Goal: Ask a question

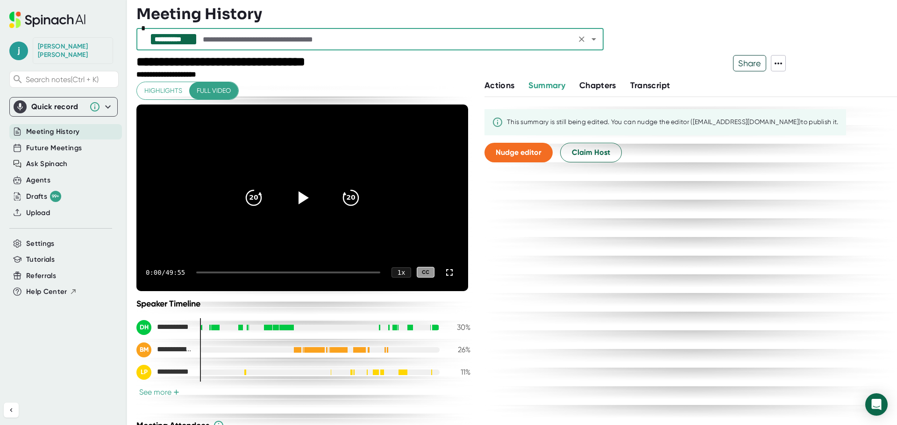
click at [774, 67] on icon at bounding box center [777, 63] width 11 height 11
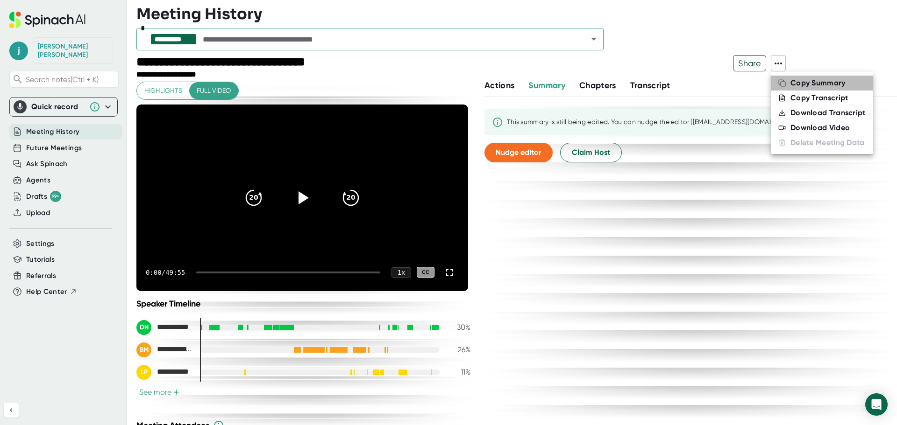
click at [792, 83] on div "Copy Summary" at bounding box center [817, 82] width 55 height 9
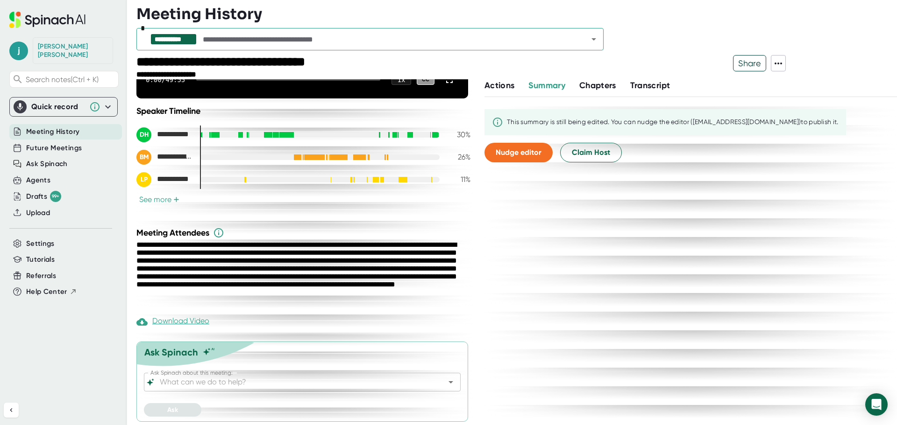
scroll to position [194, 0]
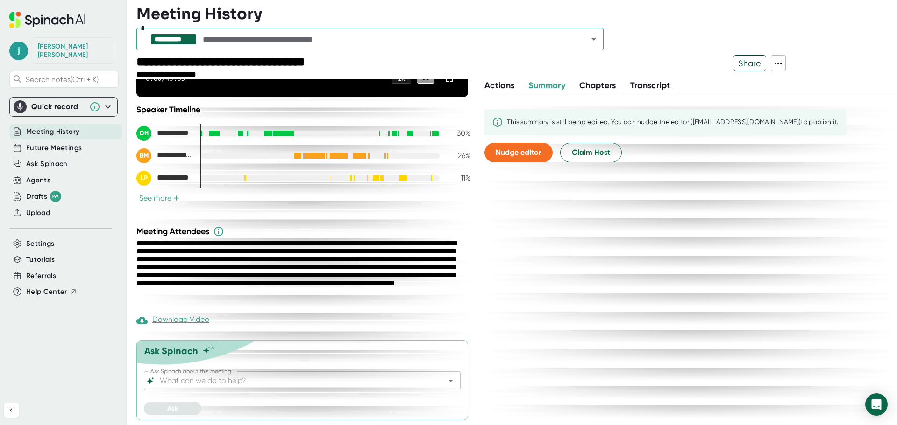
drag, startPoint x: 441, startPoint y: 383, endPoint x: 324, endPoint y: 379, distance: 116.8
click at [445, 383] on icon "Open" at bounding box center [450, 380] width 11 height 11
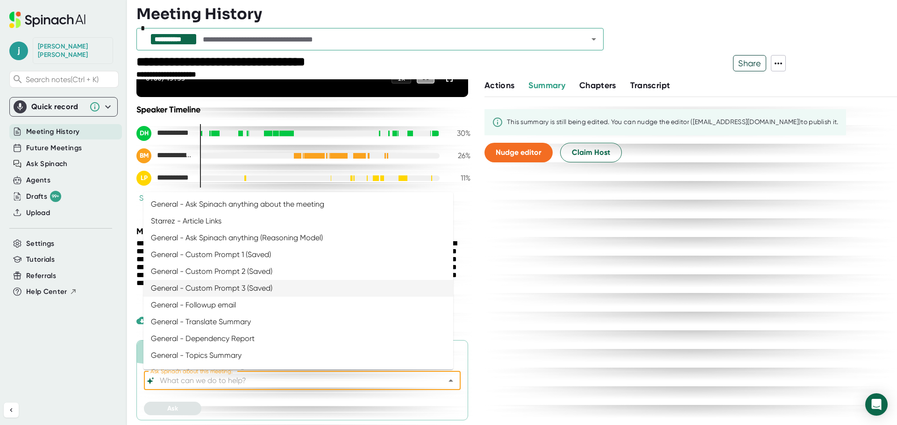
click at [260, 290] on li "General - Custom Prompt 3 (Saved)" at bounding box center [298, 288] width 310 height 17
type input "General - Custom Prompt 3 (Saved)"
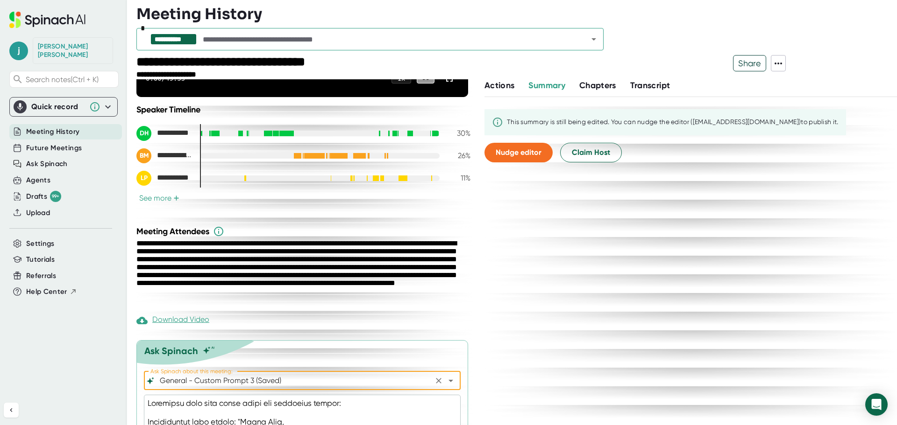
type textarea "x"
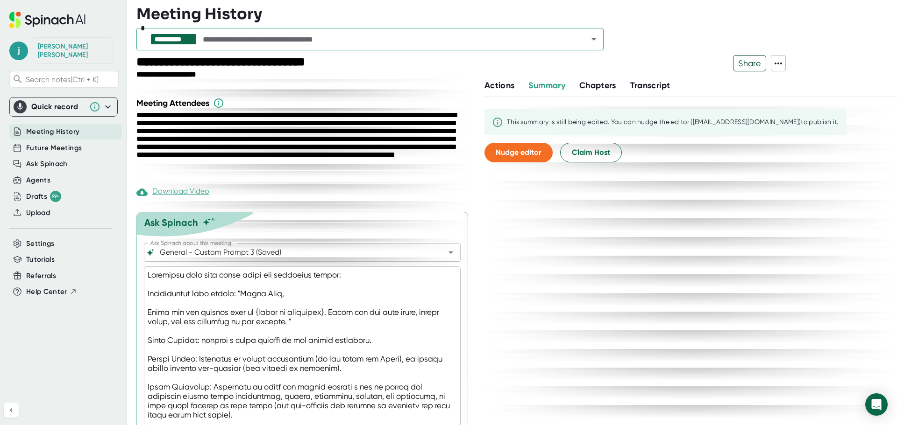
scroll to position [323, 0]
drag, startPoint x: 180, startPoint y: 391, endPoint x: 143, endPoint y: 266, distance: 129.9
click at [143, 266] on div "Ask Spinach Ask Spinach about this meeting: General - Custom Prompt 3 (Saved) A…" at bounding box center [302, 410] width 332 height 396
click at [46, 160] on span "Ask Spinach" at bounding box center [47, 164] width 42 height 11
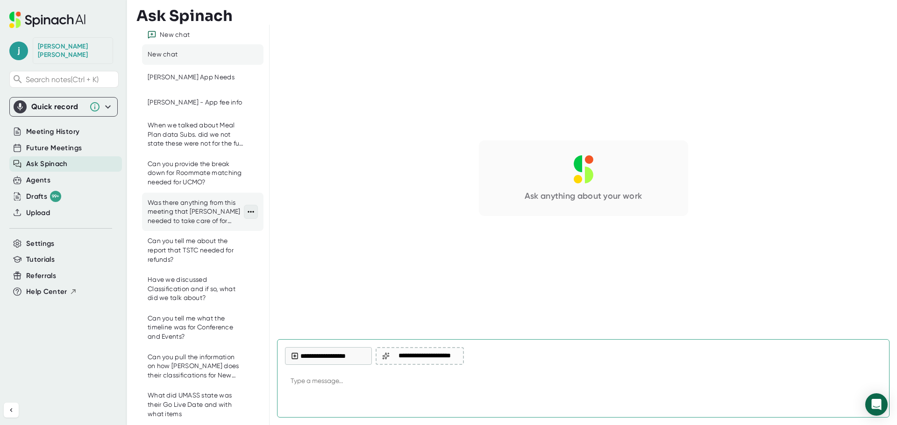
click at [246, 208] on icon at bounding box center [250, 211] width 9 height 9
click at [245, 208] on icon at bounding box center [248, 211] width 9 height 9
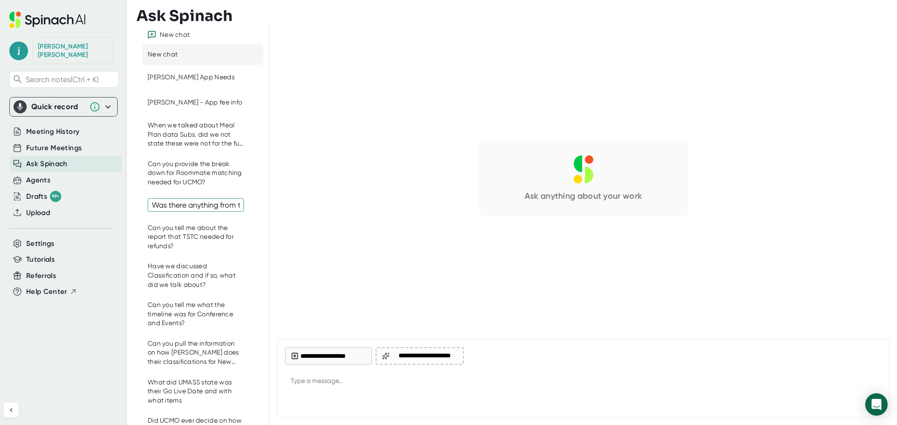
scroll to position [0, 348]
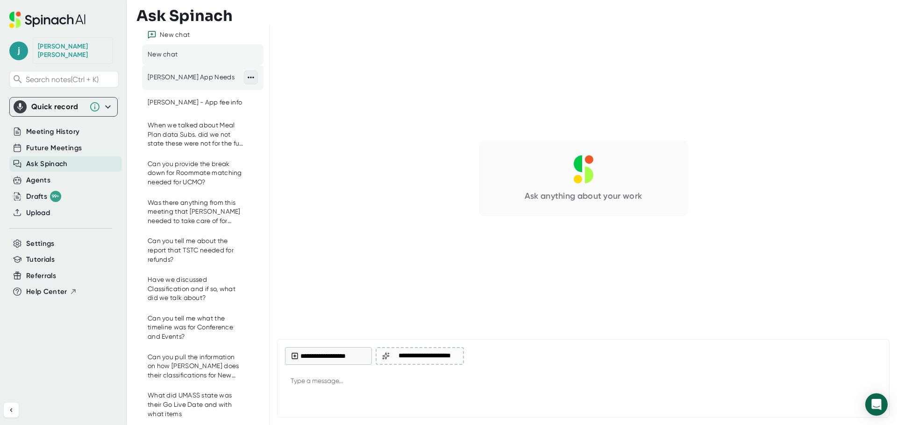
click at [246, 80] on icon at bounding box center [250, 77] width 9 height 9
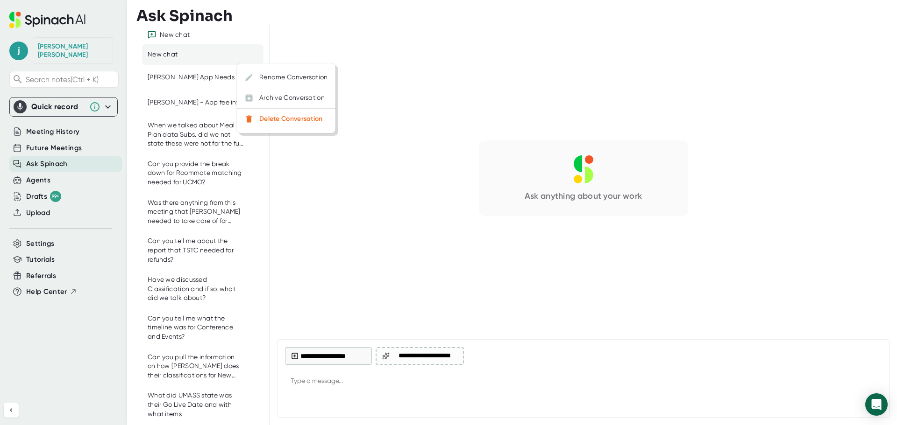
type textarea "x"
